Goal: Use online tool/utility: Utilize a website feature to perform a specific function

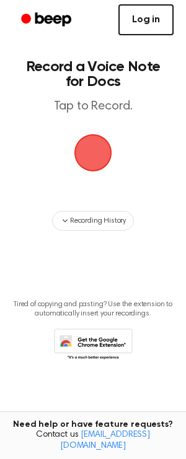
click at [144, 29] on link "Log in" at bounding box center [145, 19] width 55 height 31
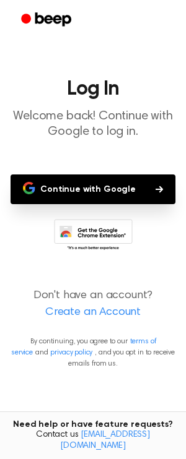
click at [116, 188] on button "Continue with Google" at bounding box center [93, 189] width 165 height 30
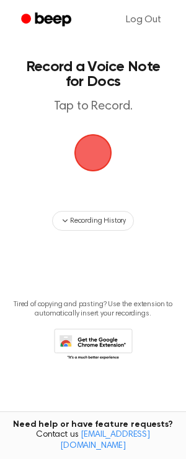
click at [96, 165] on span "button" at bounding box center [93, 153] width 48 height 48
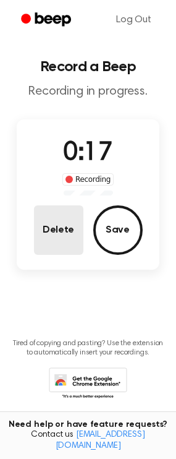
click at [77, 236] on button "Delete" at bounding box center [58, 229] width 49 height 49
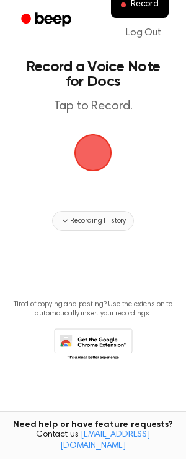
drag, startPoint x: 93, startPoint y: 203, endPoint x: 92, endPoint y: 219, distance: 16.1
click at [92, 207] on main "Record a Voice Note for Docs Tap to Record. Recording History Tired of copying …" at bounding box center [93, 209] width 186 height 419
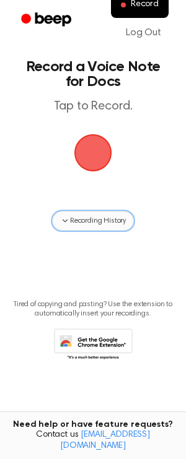
click at [92, 220] on span "Recording History" at bounding box center [98, 220] width 56 height 11
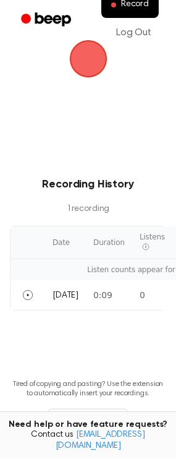
scroll to position [124, 0]
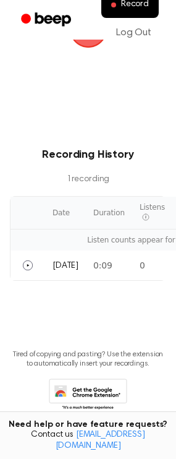
drag, startPoint x: 152, startPoint y: 272, endPoint x: 118, endPoint y: 296, distance: 41.2
click at [118, 296] on main "Record a Voice Note for Docs Tap to Record. Recording History 1 recording Date …" at bounding box center [88, 161] width 176 height 571
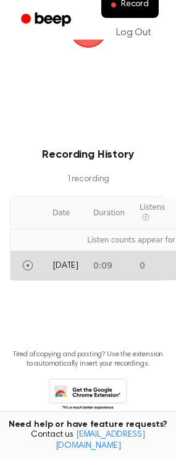
click at [86, 262] on td "[DATE]" at bounding box center [65, 265] width 41 height 30
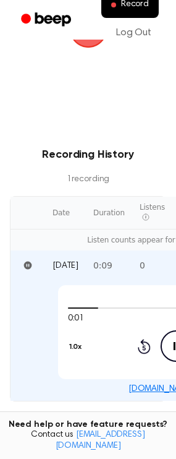
click at [95, 422] on div "Need help or have feature requests? Contact us [EMAIL_ADDRESS][DOMAIN_NAME]" at bounding box center [88, 435] width 176 height 48
drag, startPoint x: 94, startPoint y: 419, endPoint x: 185, endPoint y: 410, distance: 91.4
click at [176, 411] on html "Record Log Out Record a Voice Note for Docs Tap to Record. Recording History 1 …" at bounding box center [88, 241] width 176 height 731
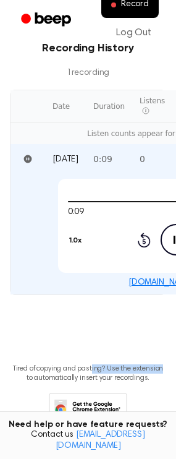
scroll to position [271, 0]
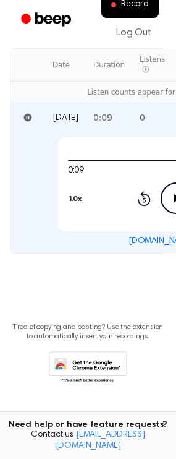
drag, startPoint x: 91, startPoint y: 416, endPoint x: 152, endPoint y: 393, distance: 65.0
click at [147, 401] on main "Record a Voice Note for Docs Tap to Record. Recording History 1 recording Date …" at bounding box center [88, 74] width 176 height 691
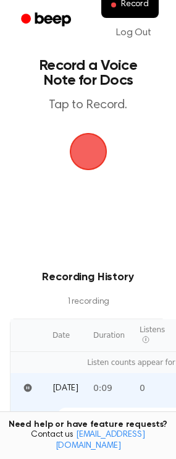
scroll to position [0, 0]
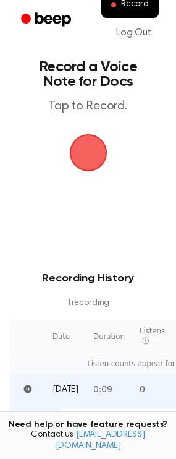
click at [92, 156] on span "button" at bounding box center [88, 153] width 58 height 58
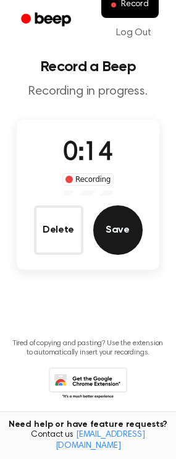
click at [106, 240] on button "Save" at bounding box center [117, 229] width 49 height 49
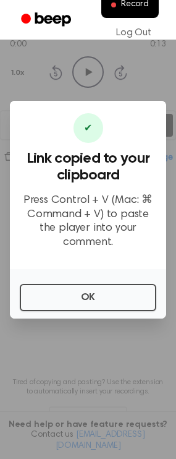
scroll to position [155, 0]
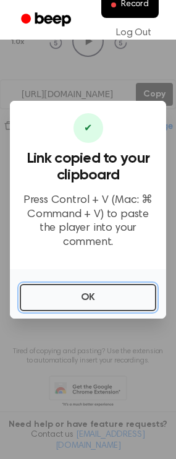
click at [124, 288] on button "OK" at bounding box center [88, 297] width 137 height 27
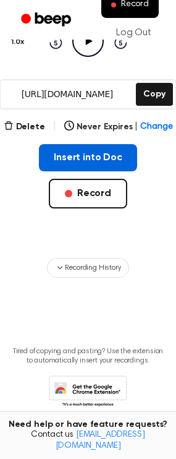
click at [111, 155] on button "Insert into Doc" at bounding box center [88, 157] width 98 height 27
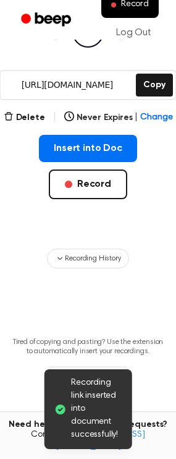
scroll to position [179, 0]
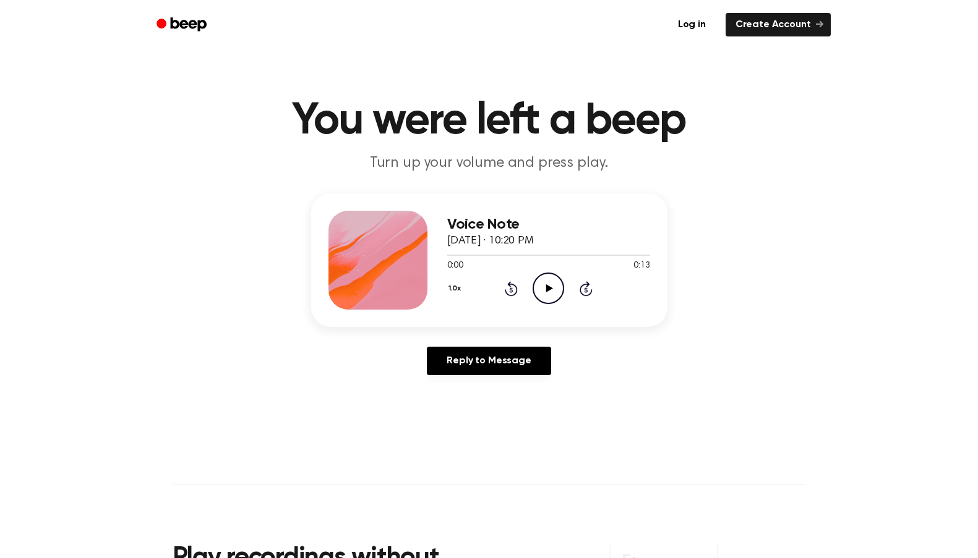
click at [558, 288] on icon "Play Audio" at bounding box center [548, 289] width 32 height 32
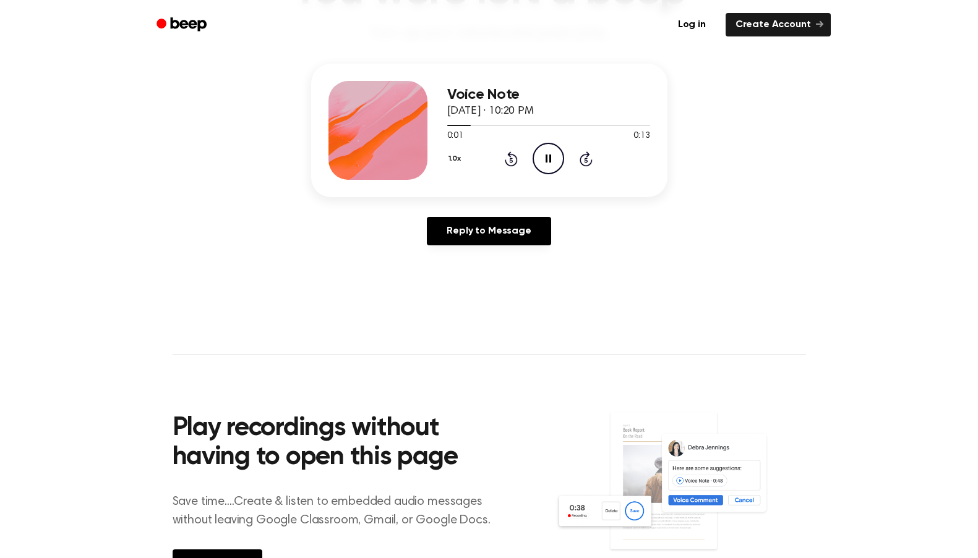
scroll to position [124, 0]
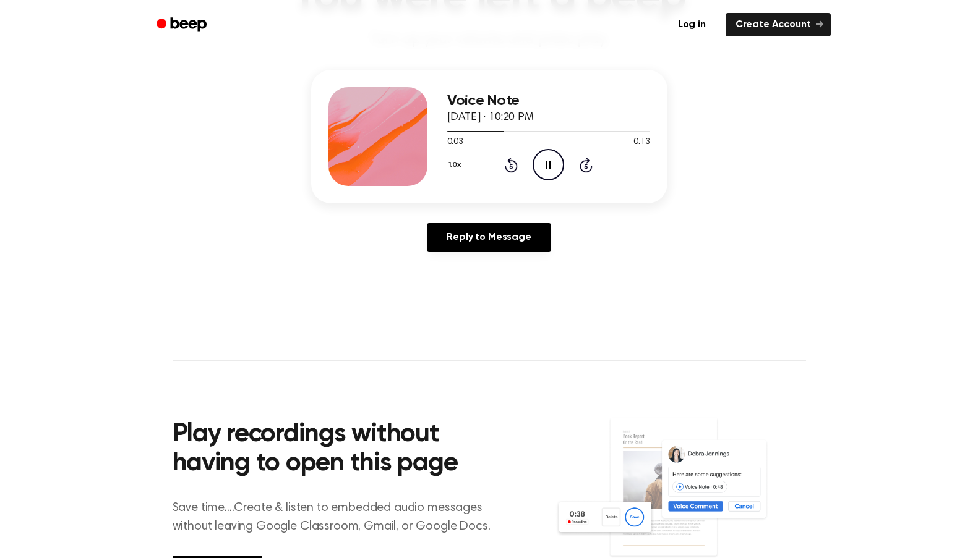
click at [553, 168] on icon "Pause Audio" at bounding box center [548, 165] width 32 height 32
click at [517, 247] on link "Reply to Message" at bounding box center [489, 237] width 124 height 28
